Goal: Task Accomplishment & Management: Complete application form

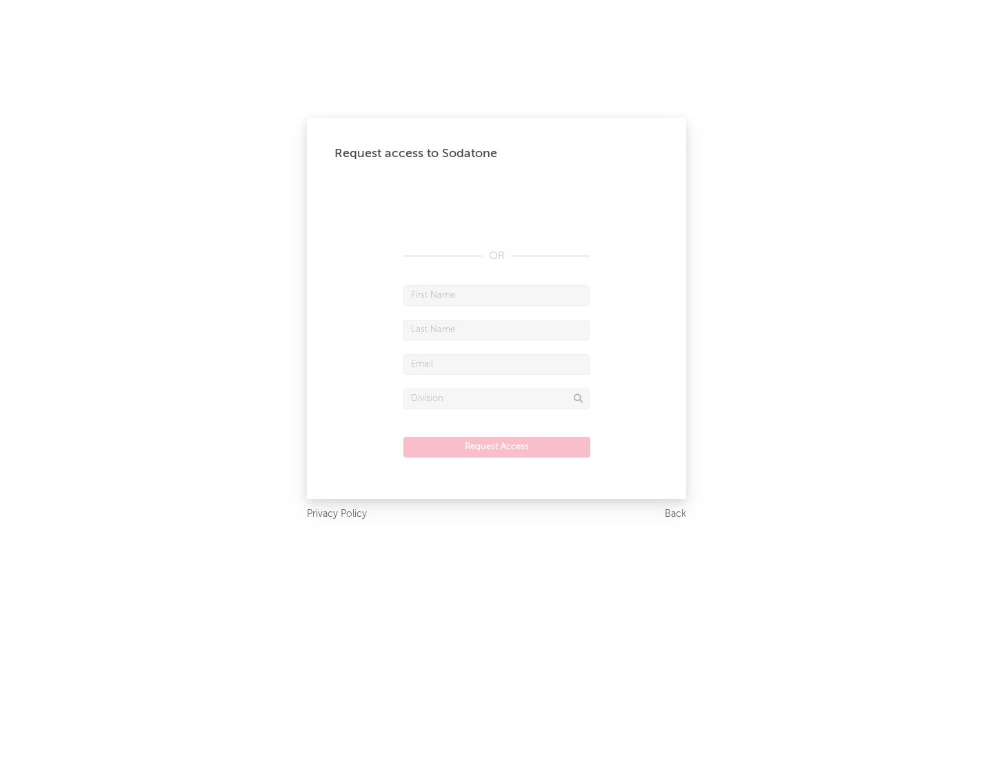
click at [496, 295] on input "text" at bounding box center [496, 295] width 186 height 21
type input "[PERSON_NAME]"
click at [496, 330] on input "text" at bounding box center [496, 330] width 186 height 21
type input "[PERSON_NAME]"
click at [496, 364] on input "text" at bounding box center [496, 364] width 186 height 21
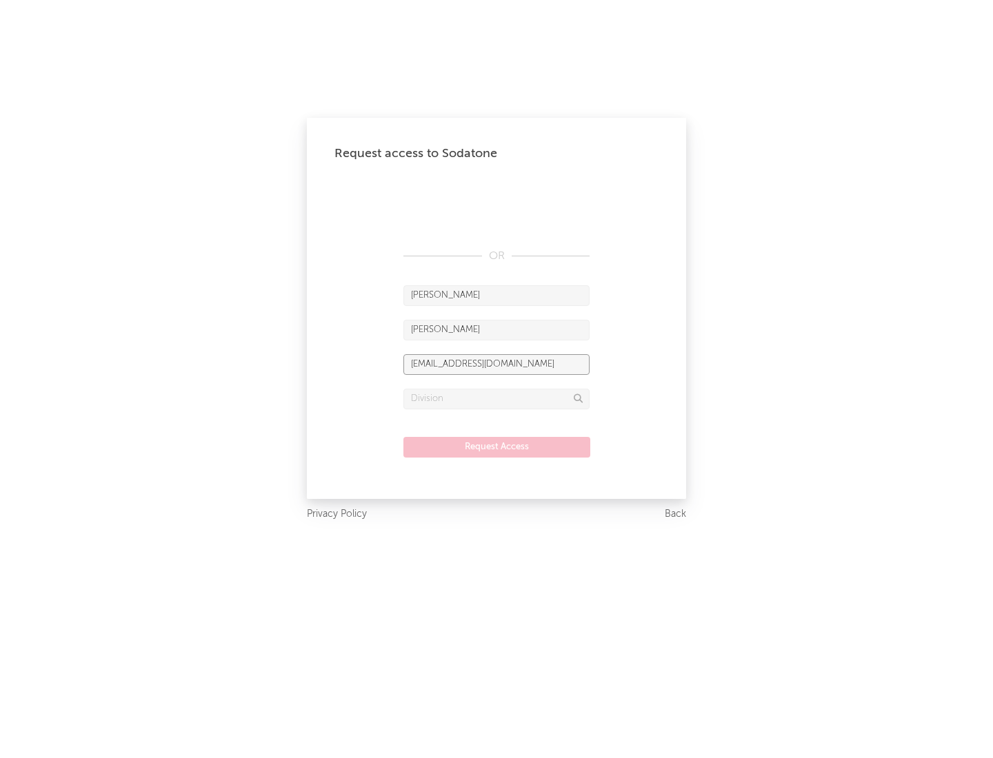
type input "[EMAIL_ADDRESS][DOMAIN_NAME]"
click at [496, 398] on input "text" at bounding box center [496, 399] width 186 height 21
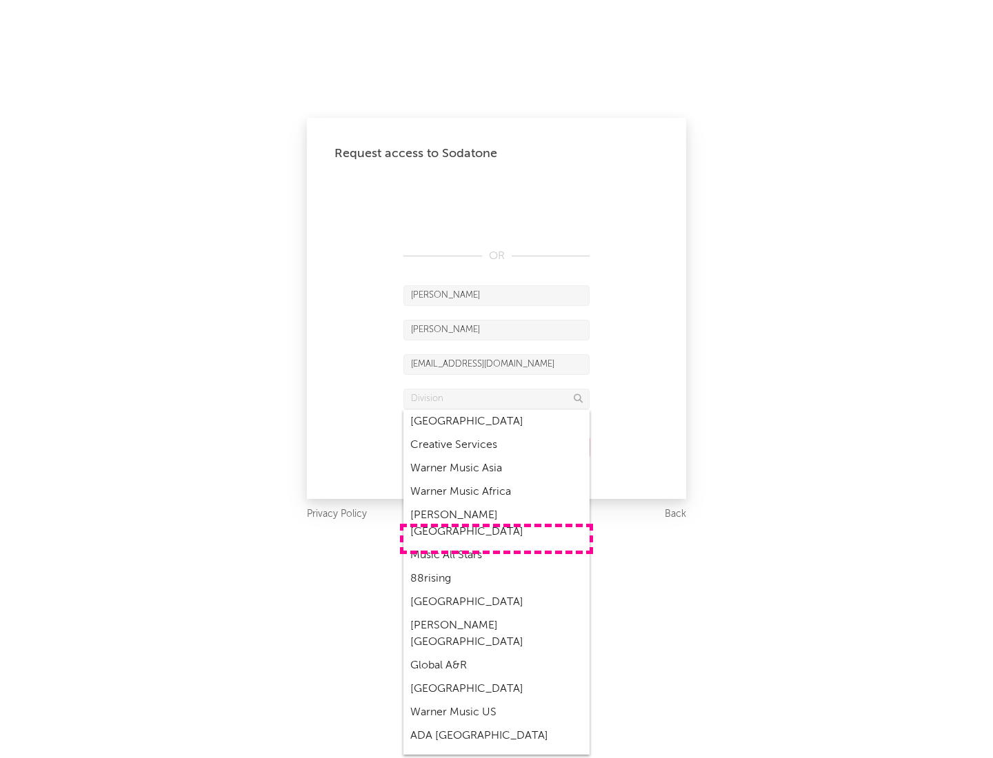
click at [496, 544] on div "Music All Stars" at bounding box center [496, 555] width 186 height 23
type input "Music All Stars"
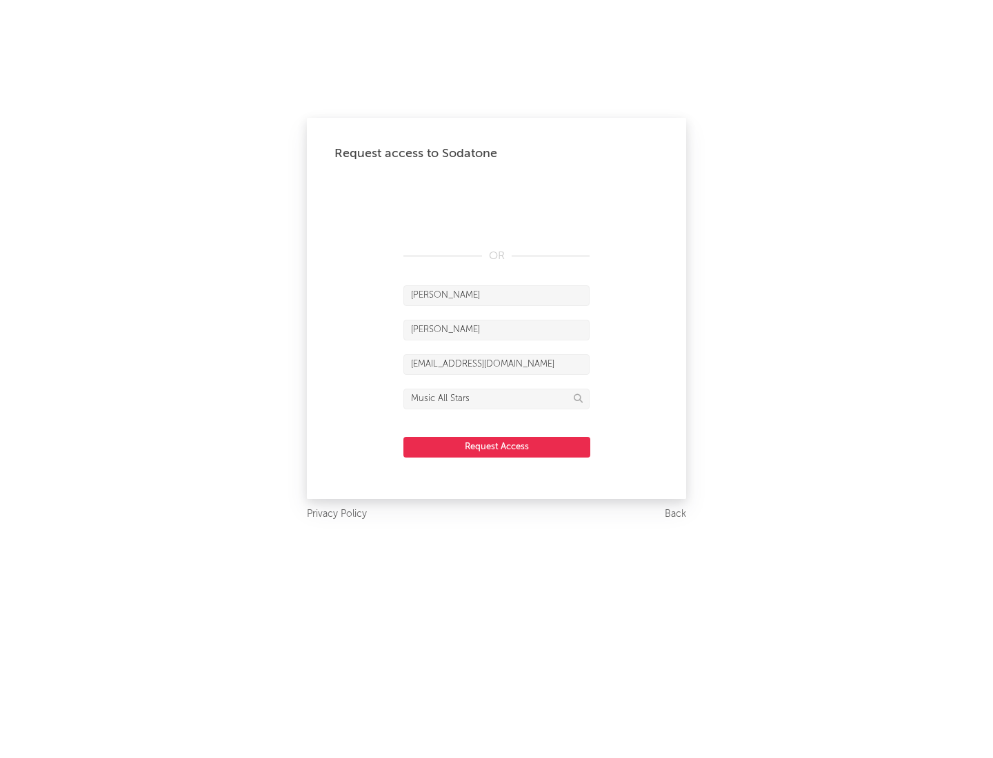
click at [496, 447] on button "Request Access" at bounding box center [496, 447] width 187 height 21
